Goal: Information Seeking & Learning: Learn about a topic

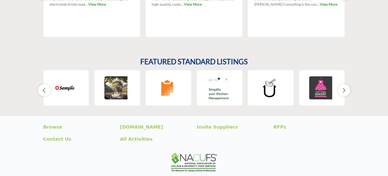
scroll to position [389, 0]
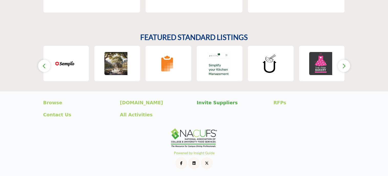
click at [207, 103] on p "Invite Suppliers" at bounding box center [232, 102] width 71 height 7
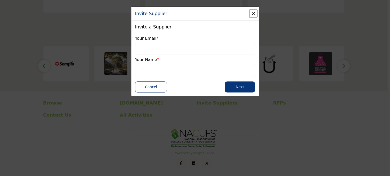
click at [253, 13] on button "Close" at bounding box center [253, 13] width 7 height 7
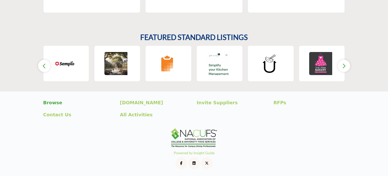
click at [49, 101] on p "Browse" at bounding box center [78, 102] width 71 height 7
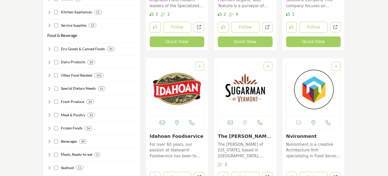
scroll to position [554, 0]
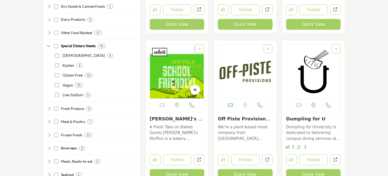
scroll to position [571, 0]
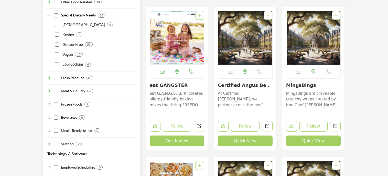
scroll to position [606, 0]
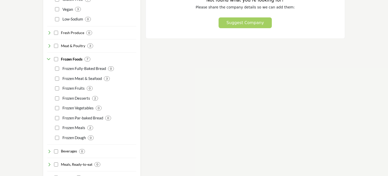
scroll to position [646, 0]
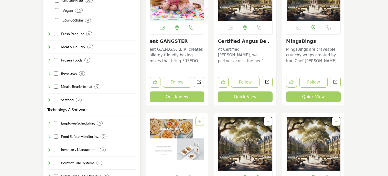
click at [50, 58] on icon at bounding box center [49, 60] width 4 height 4
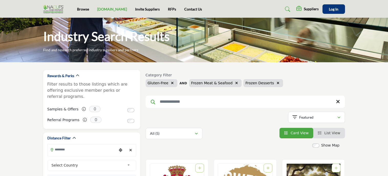
click at [101, 8] on link "[DOMAIN_NAME]" at bounding box center [112, 9] width 30 height 4
click at [260, 6] on div "Suppliers Pricing Page Media Kit My Listings" at bounding box center [291, 8] width 105 height 9
